Goal: Contribute content: Contribute content

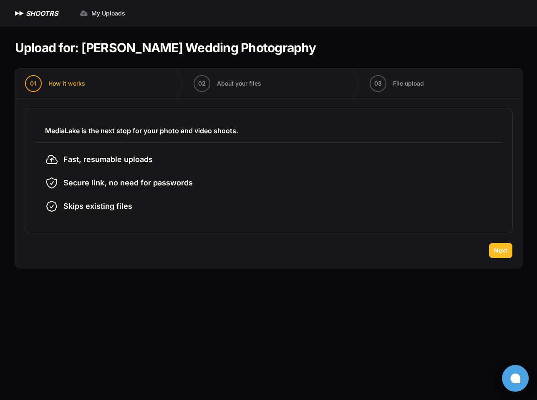
click at [506, 251] on span "Next" at bounding box center [500, 250] width 13 height 8
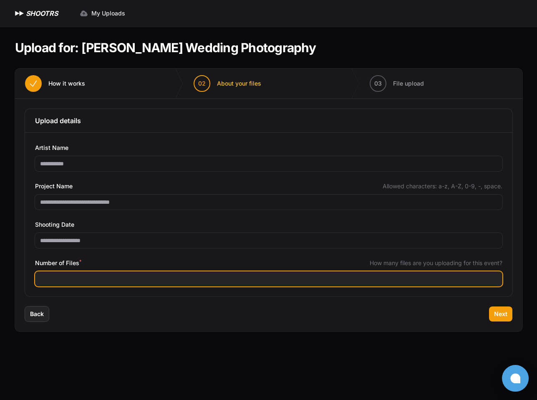
click at [73, 277] on input "Number of Files *" at bounding box center [269, 278] width 468 height 15
drag, startPoint x: 72, startPoint y: 279, endPoint x: 1, endPoint y: 273, distance: 70.8
click at [1, 273] on div "Expand sidebar Collapse sidebar SHOOTRS SHOOTRS My Uploads" at bounding box center [268, 200] width 537 height 400
type input "****"
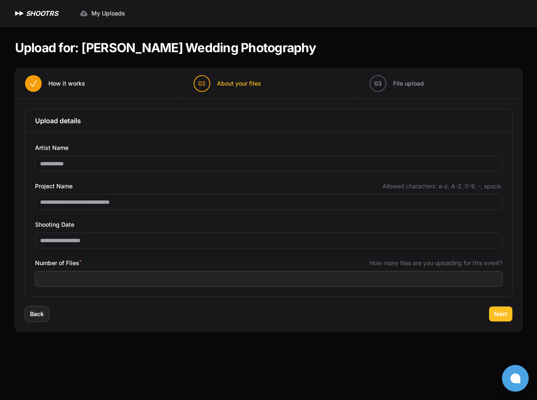
click at [503, 310] on span "Next" at bounding box center [500, 314] width 13 height 8
